Goal: Find specific page/section: Find specific page/section

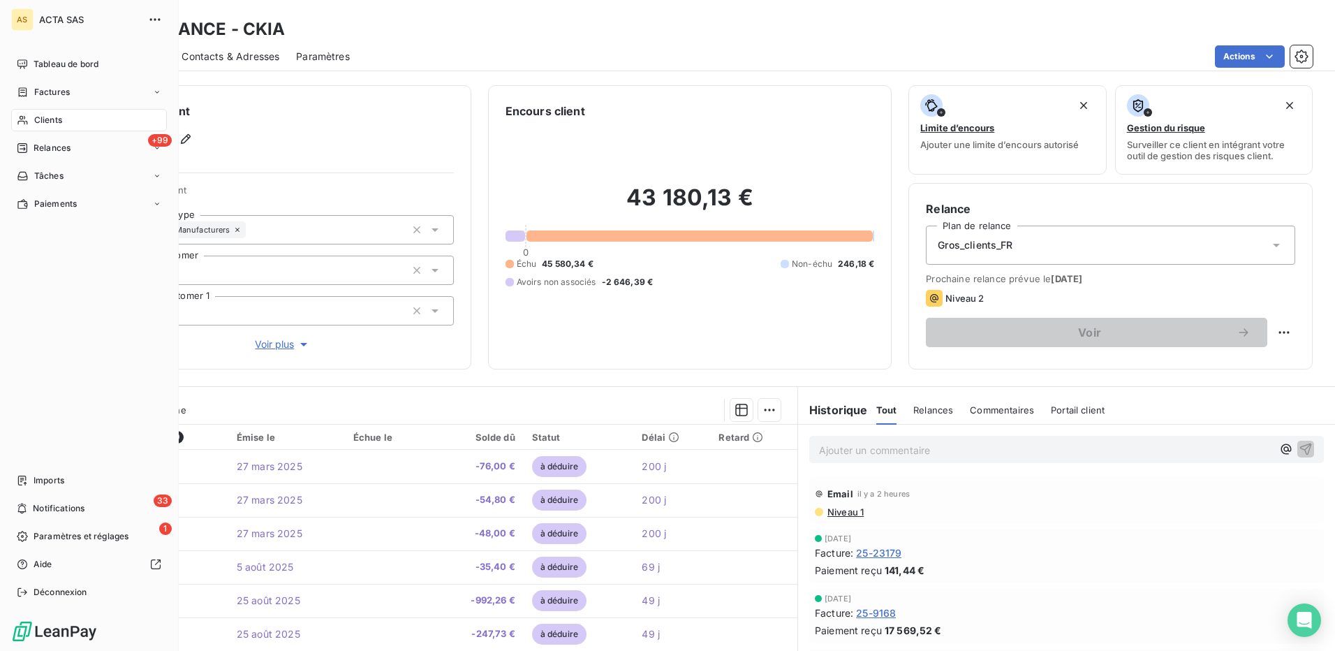
scroll to position [349, 0]
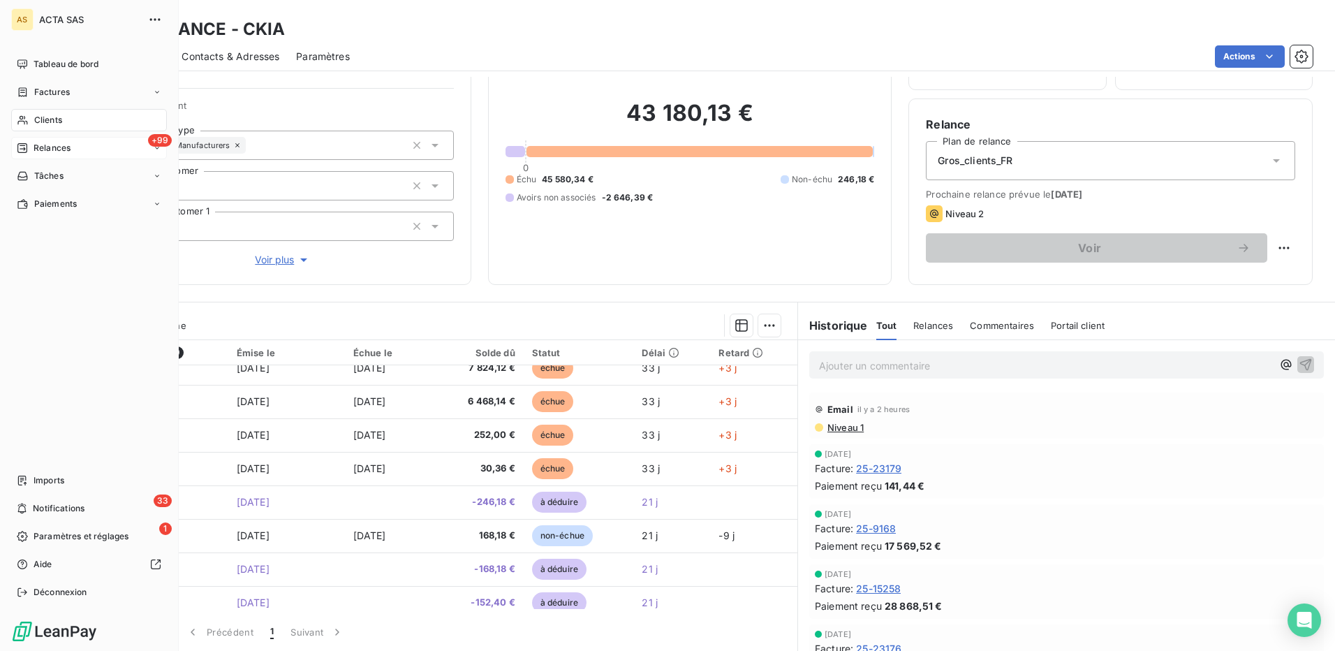
click at [61, 147] on span "Relances" at bounding box center [52, 148] width 37 height 13
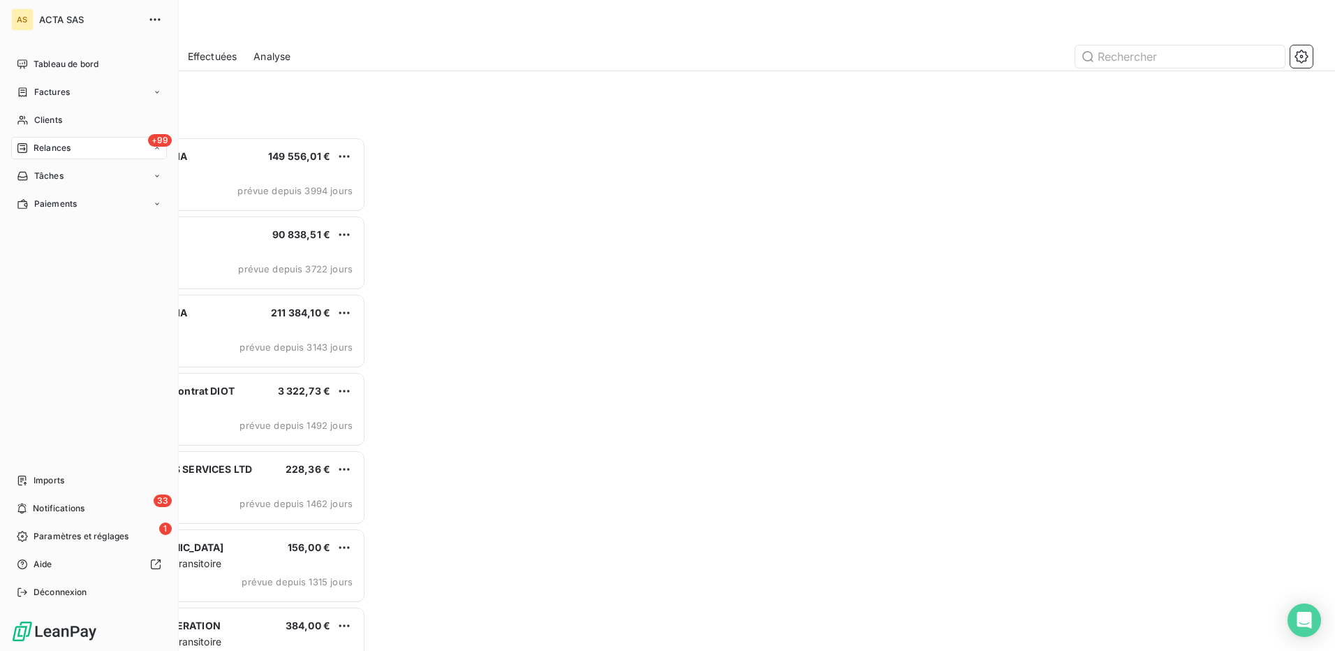
scroll to position [503, 288]
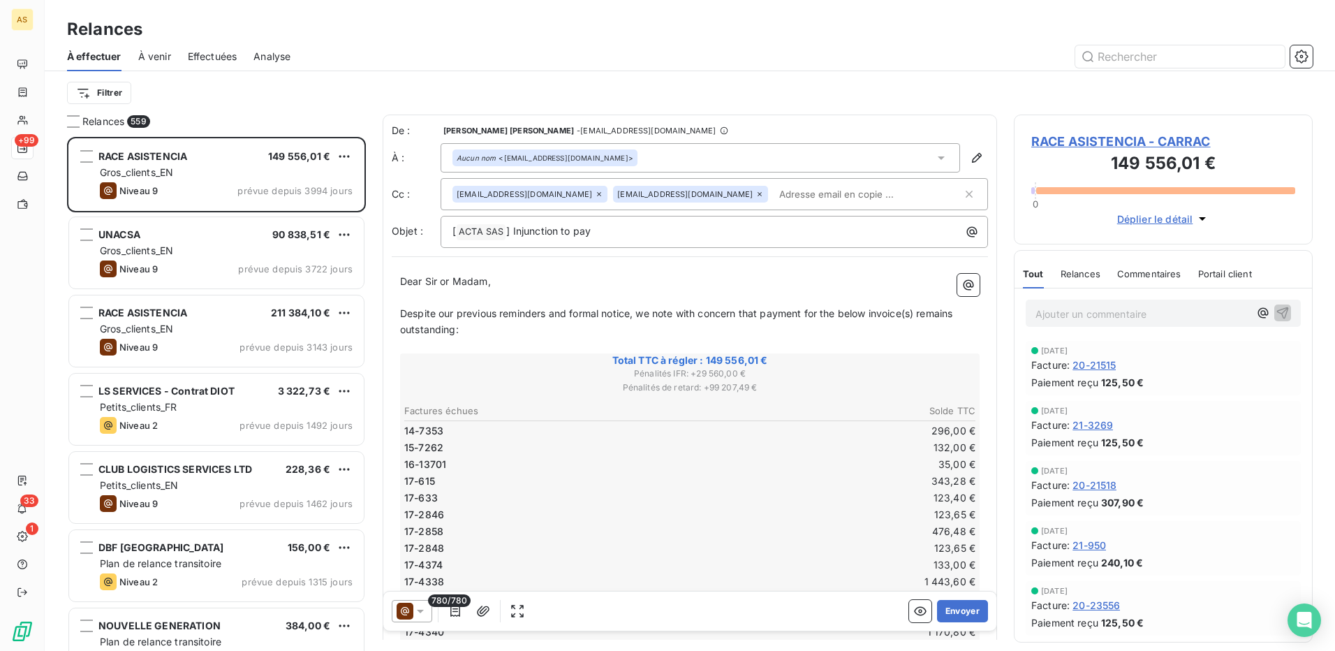
click at [210, 52] on span "Effectuées" at bounding box center [213, 57] width 50 height 14
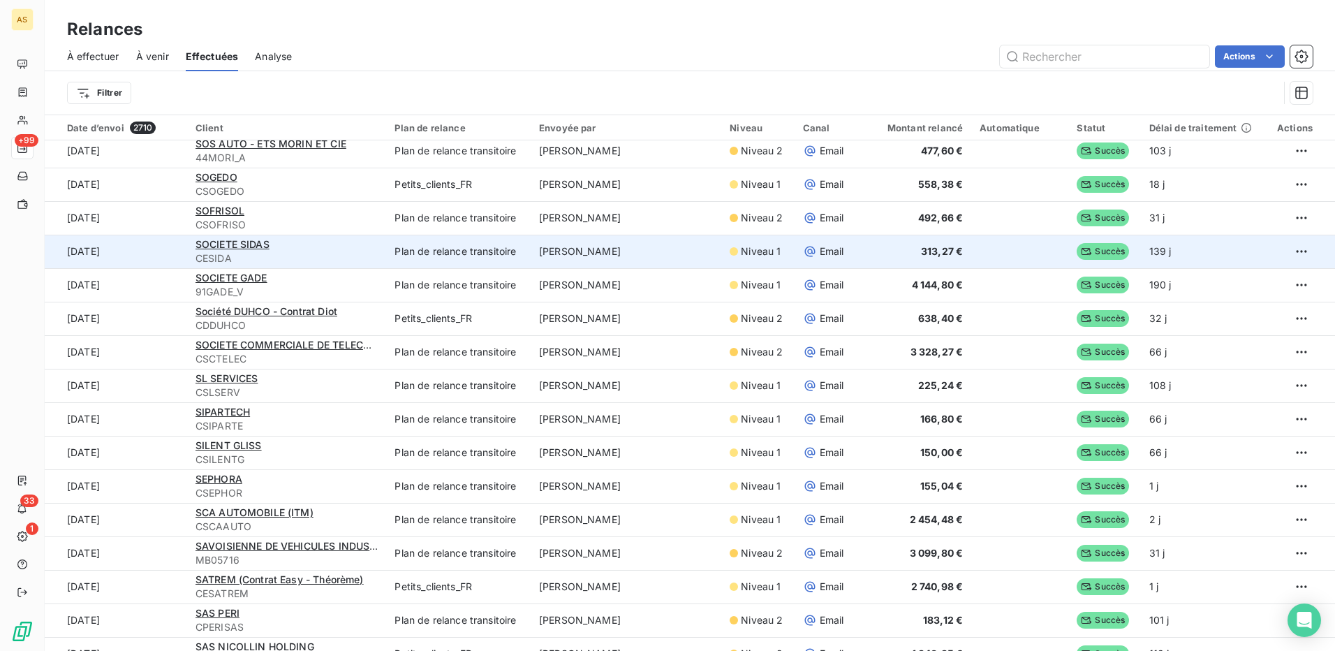
scroll to position [978, 0]
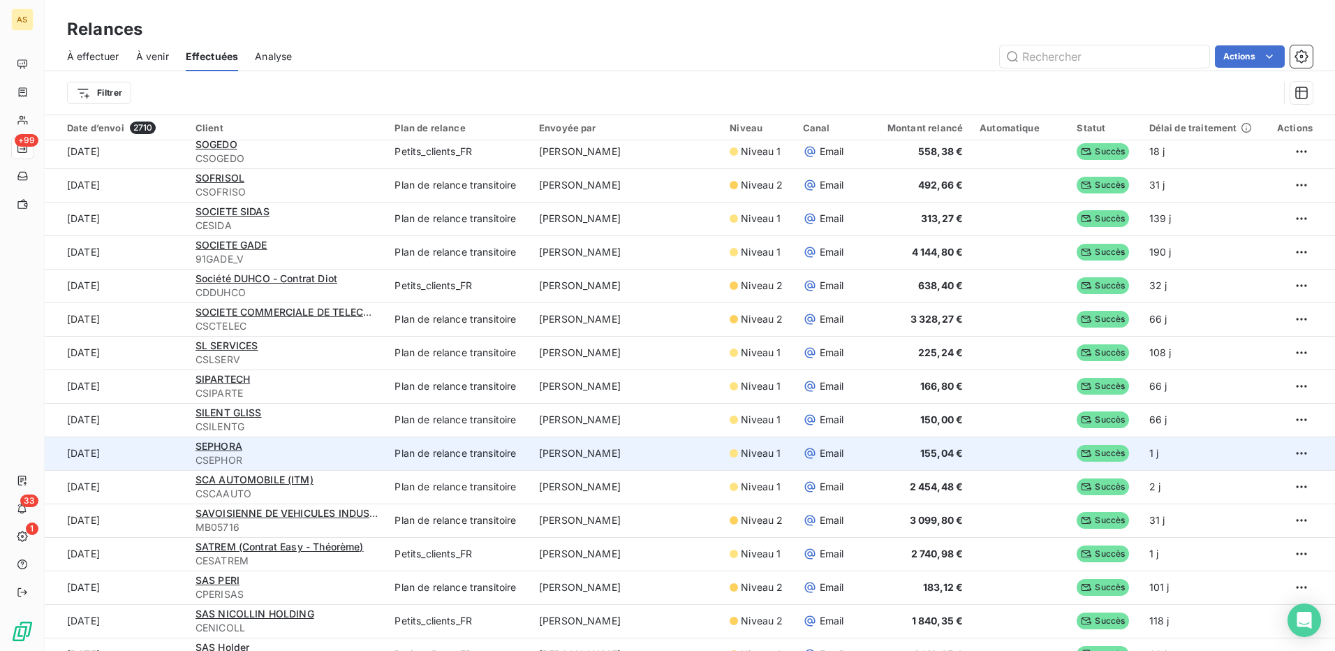
click at [559, 457] on td "[PERSON_NAME]" at bounding box center [626, 453] width 191 height 34
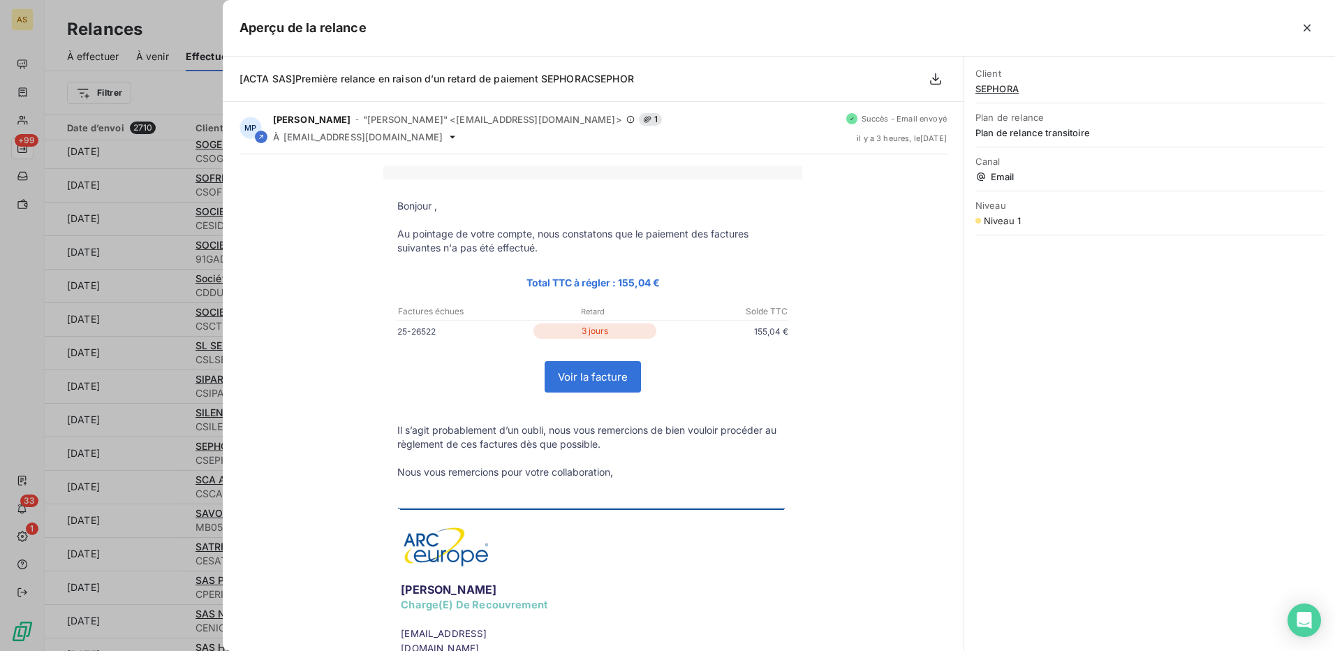
click at [147, 263] on div at bounding box center [667, 325] width 1335 height 651
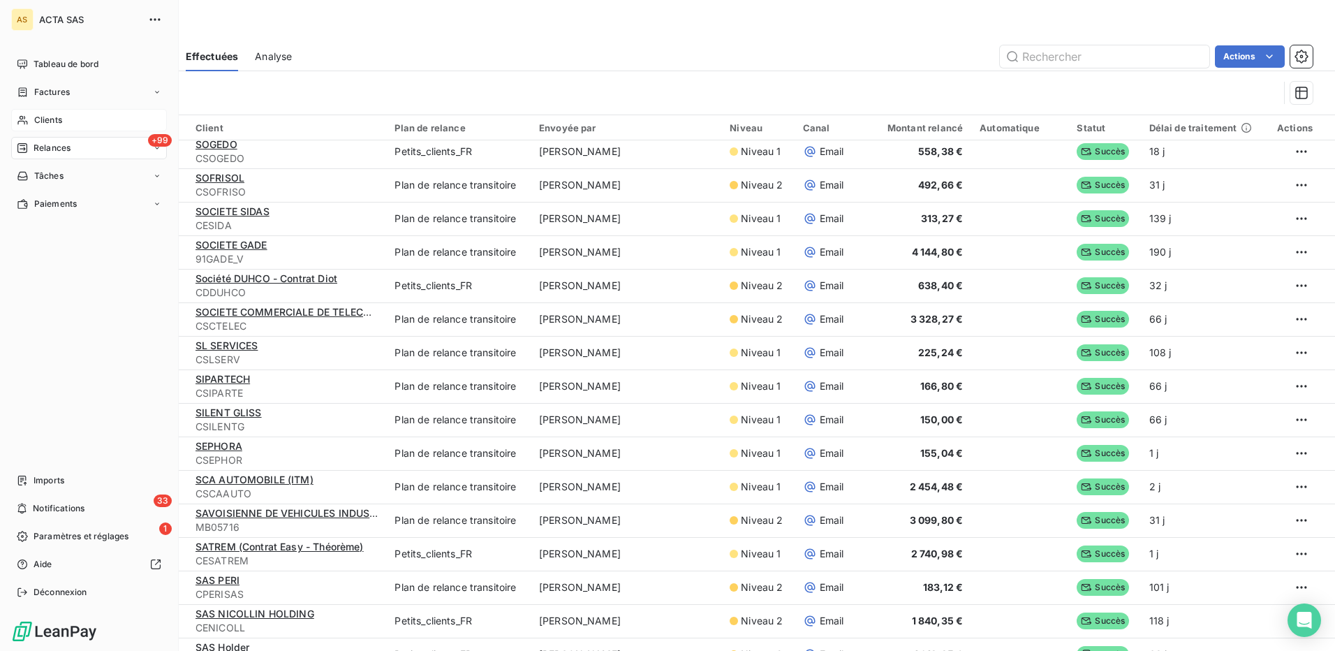
click at [61, 112] on div "Clients" at bounding box center [89, 120] width 156 height 22
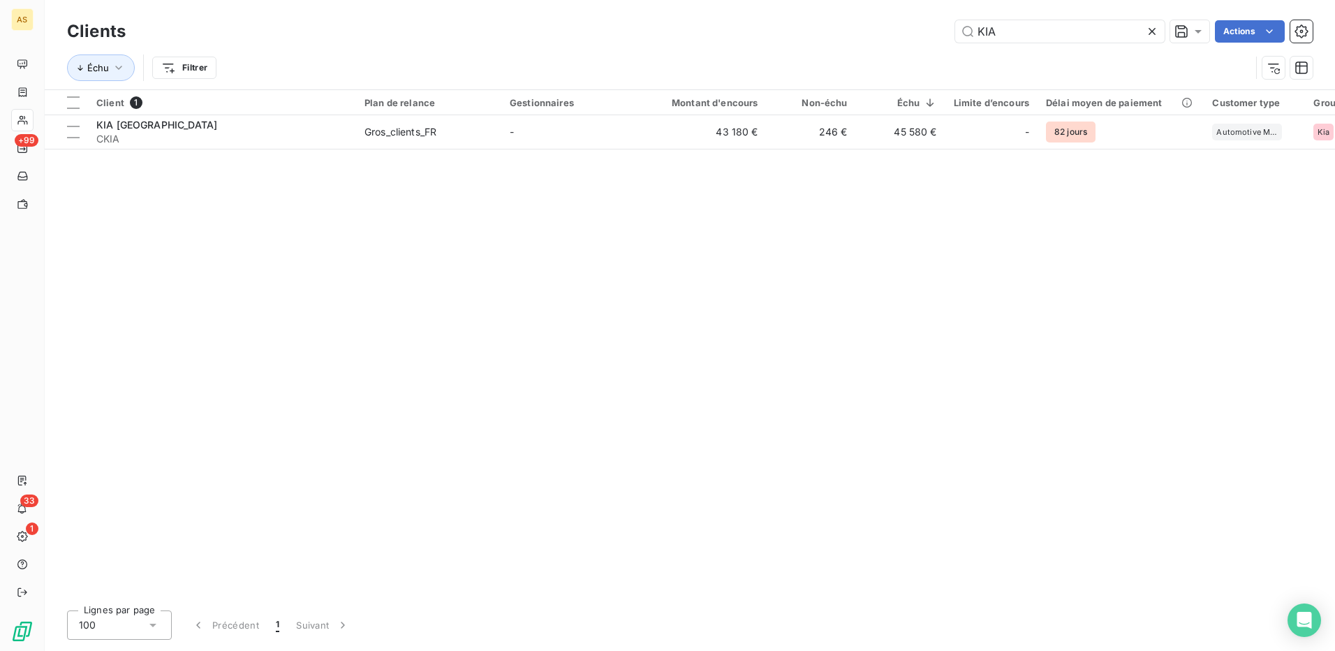
click at [1149, 29] on icon at bounding box center [1152, 31] width 7 height 7
